Goal: Find specific page/section: Find specific page/section

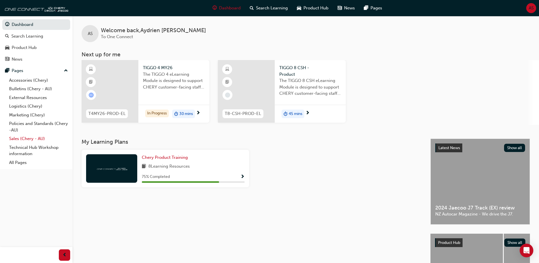
click at [24, 138] on link "Sales (Chery - AU)" at bounding box center [38, 138] width 63 height 9
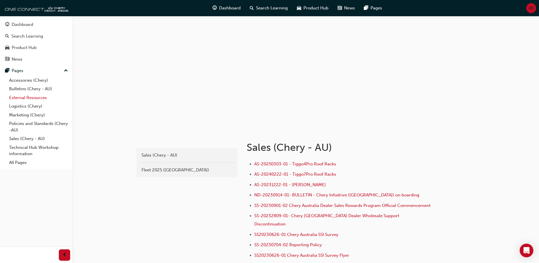
click at [29, 99] on link "External Resources" at bounding box center [38, 97] width 63 height 9
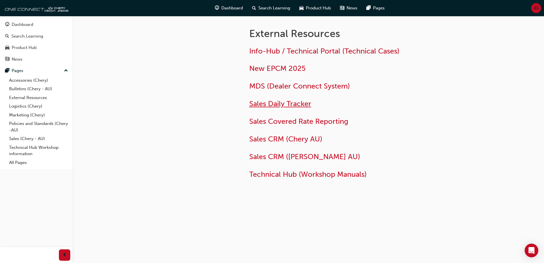
click at [295, 104] on span "Sales Daily Tracker" at bounding box center [280, 103] width 62 height 9
